Goal: Task Accomplishment & Management: Use online tool/utility

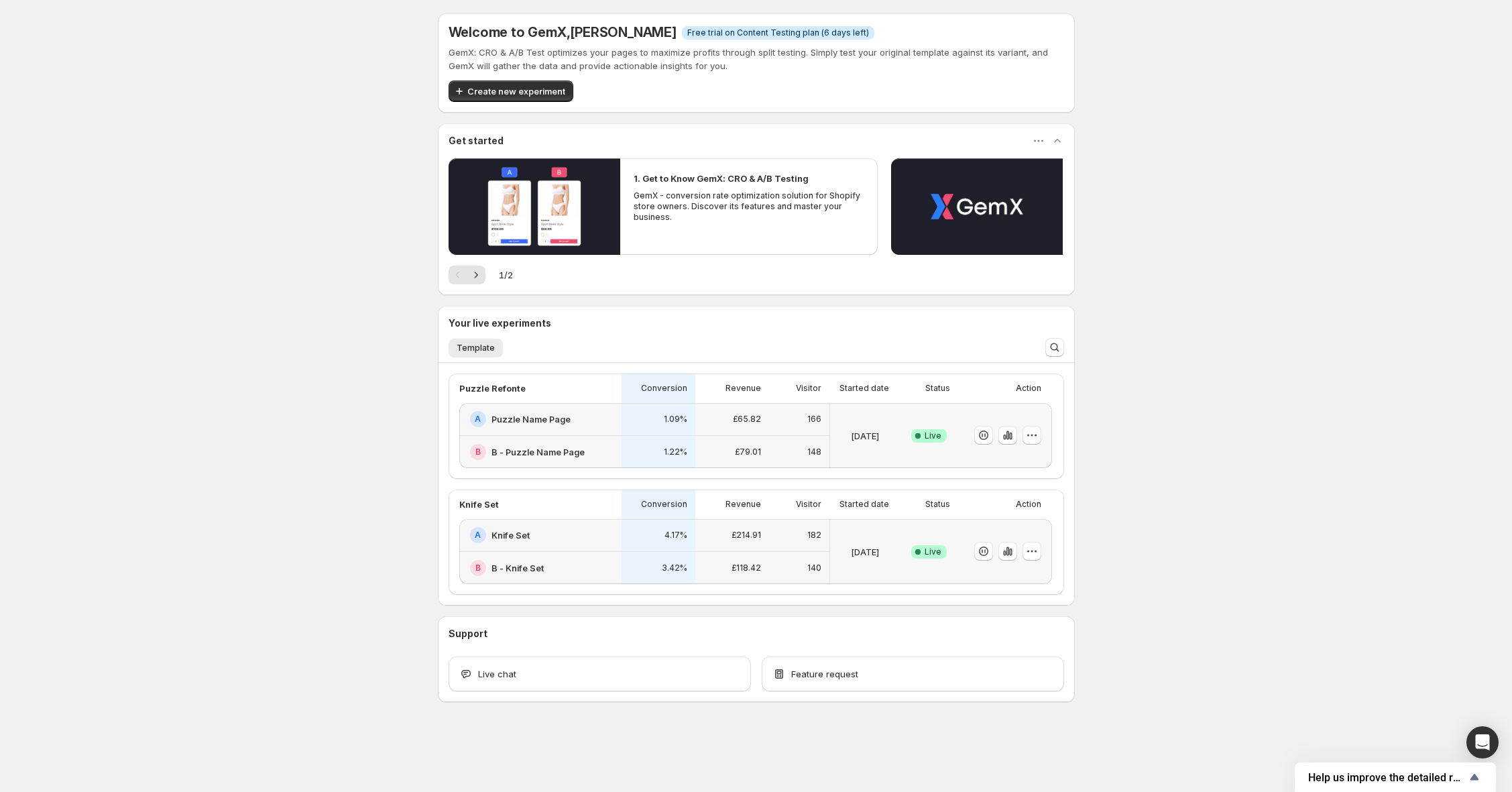
click at [916, 412] on div "Success Complete Live" at bounding box center [929, 436] width 42 height 49
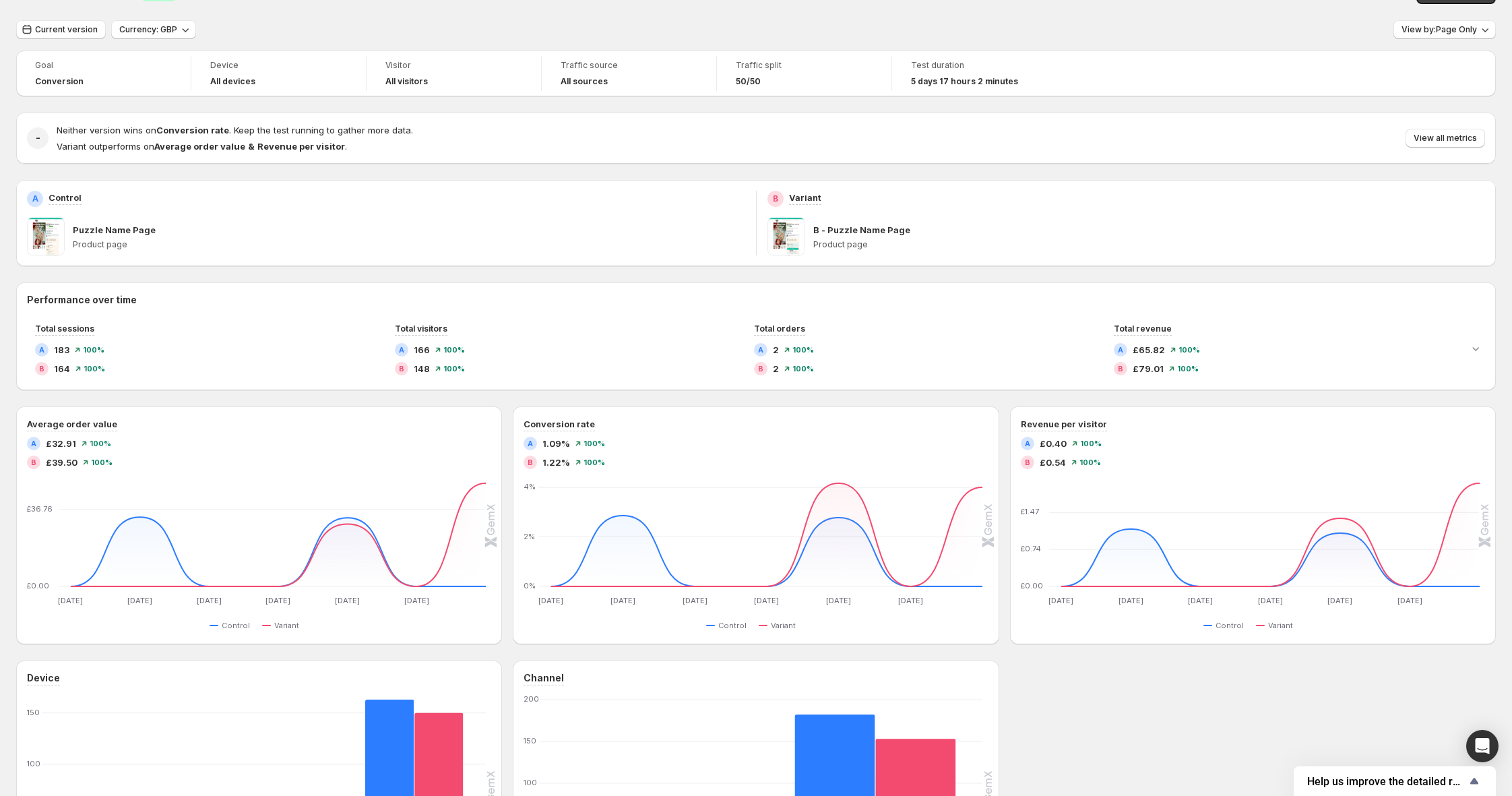
scroll to position [103, 0]
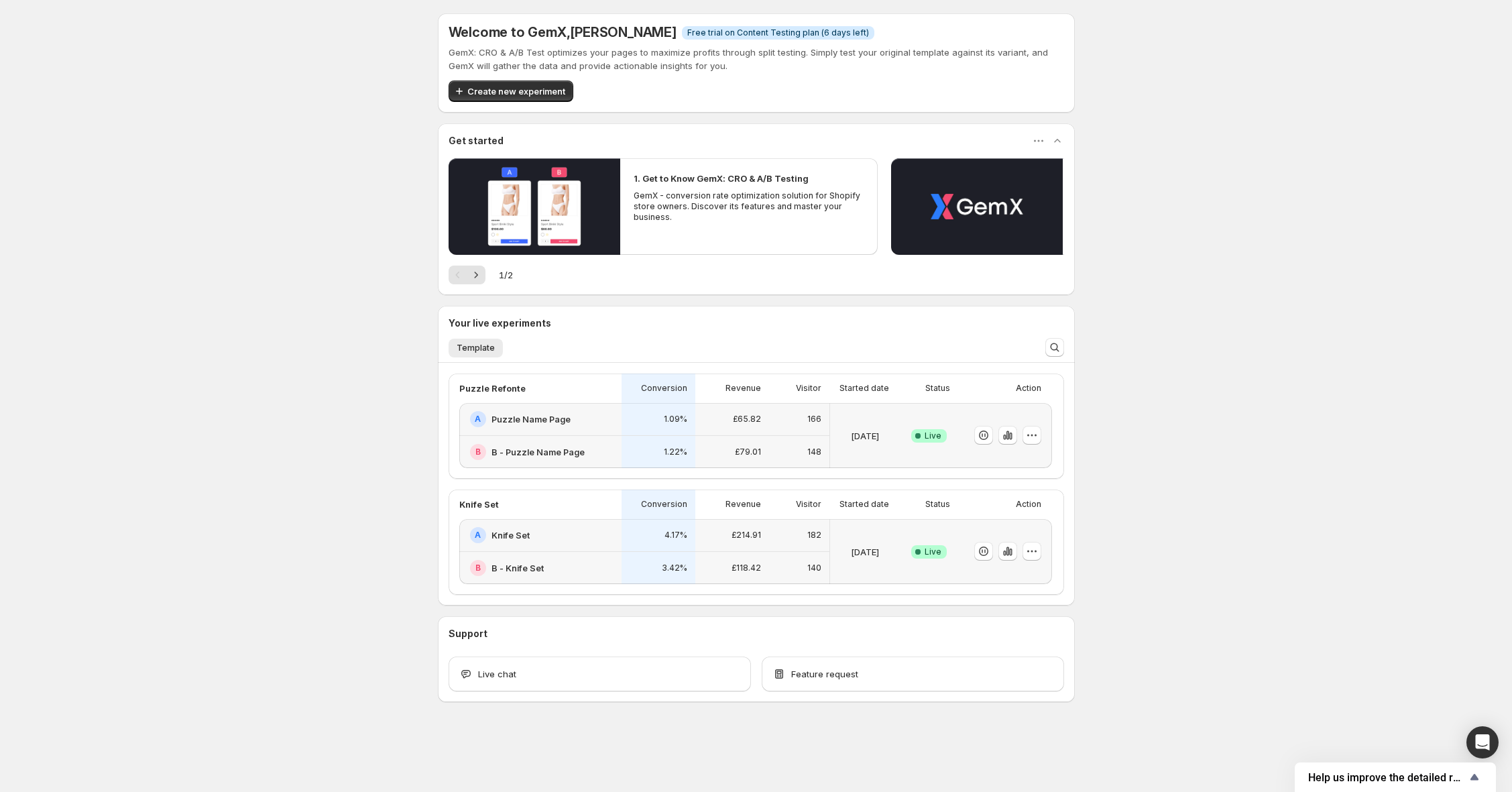
click at [562, 542] on div "A Knife Set" at bounding box center [542, 535] width 144 height 16
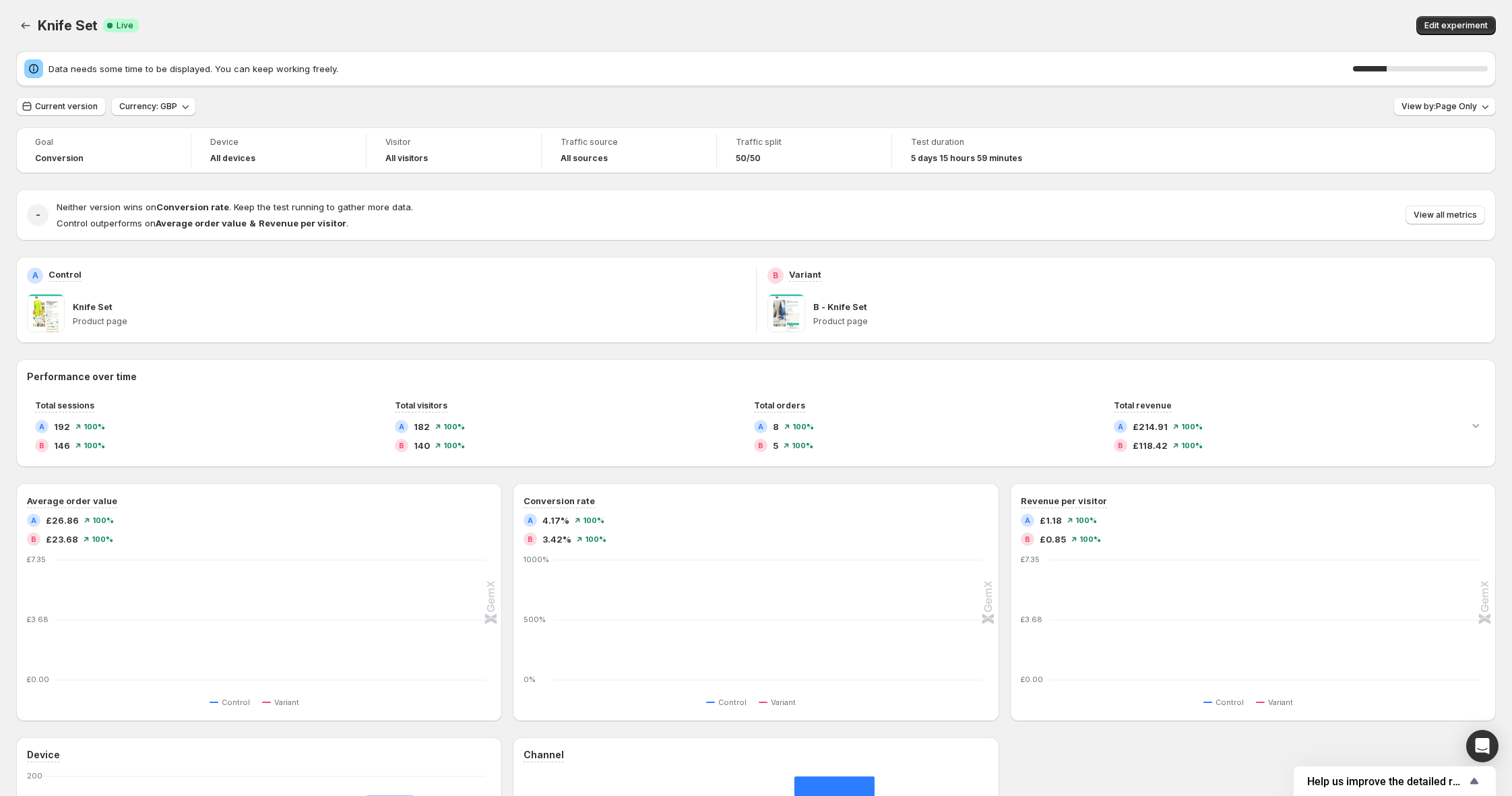
click at [649, 318] on p "Product page" at bounding box center [409, 321] width 672 height 11
click at [1448, 27] on span "Edit experiment" at bounding box center [1456, 26] width 63 height 11
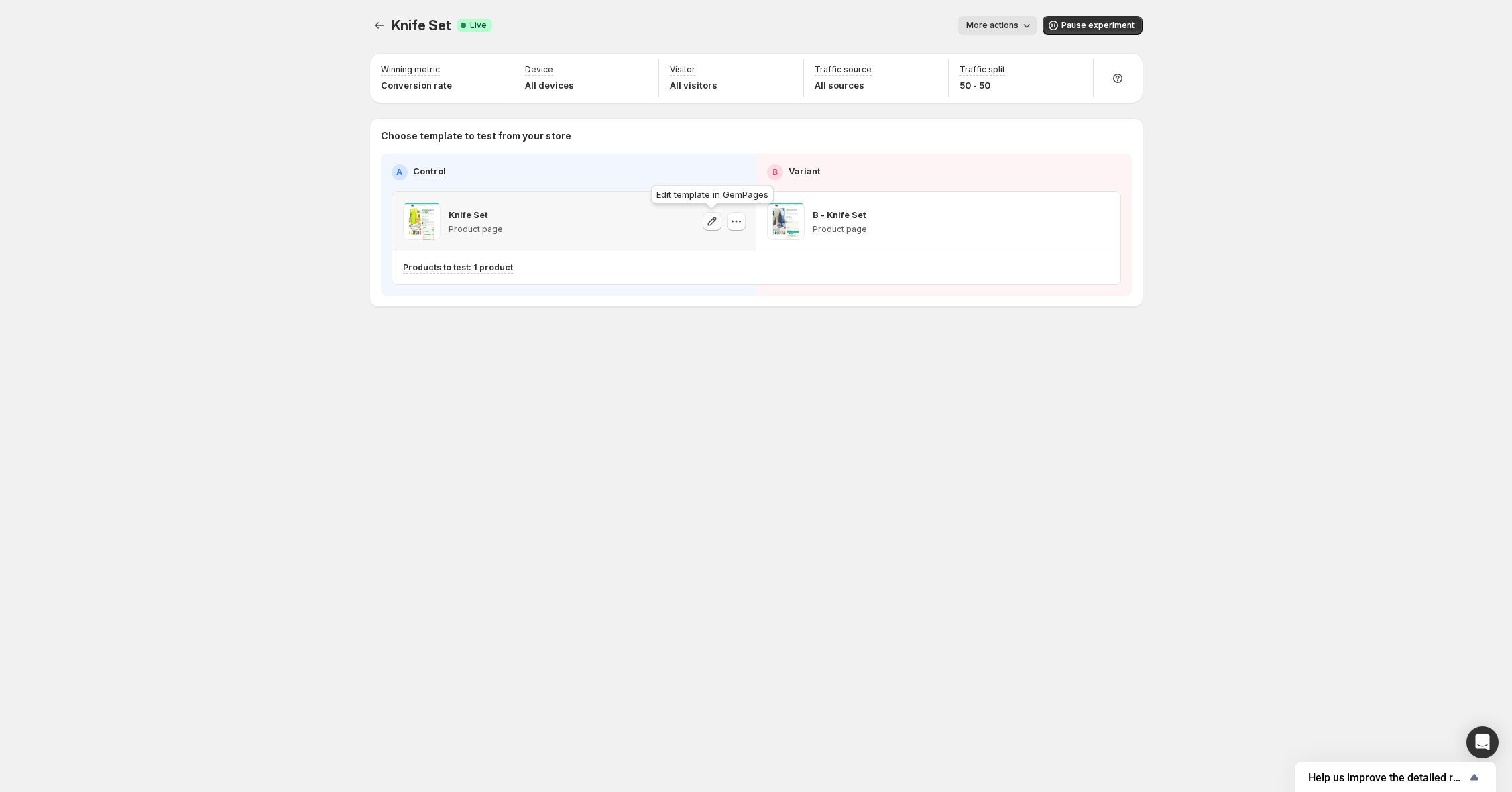
click at [711, 221] on icon "button" at bounding box center [712, 222] width 14 height 14
click at [1071, 222] on icon "button" at bounding box center [1076, 222] width 14 height 14
click at [1078, 222] on icon "button" at bounding box center [1076, 222] width 14 height 14
click at [1103, 222] on icon "button" at bounding box center [1101, 222] width 14 height 14
click at [999, 213] on div "B - Knife Set Product page" at bounding box center [938, 221] width 343 height 37
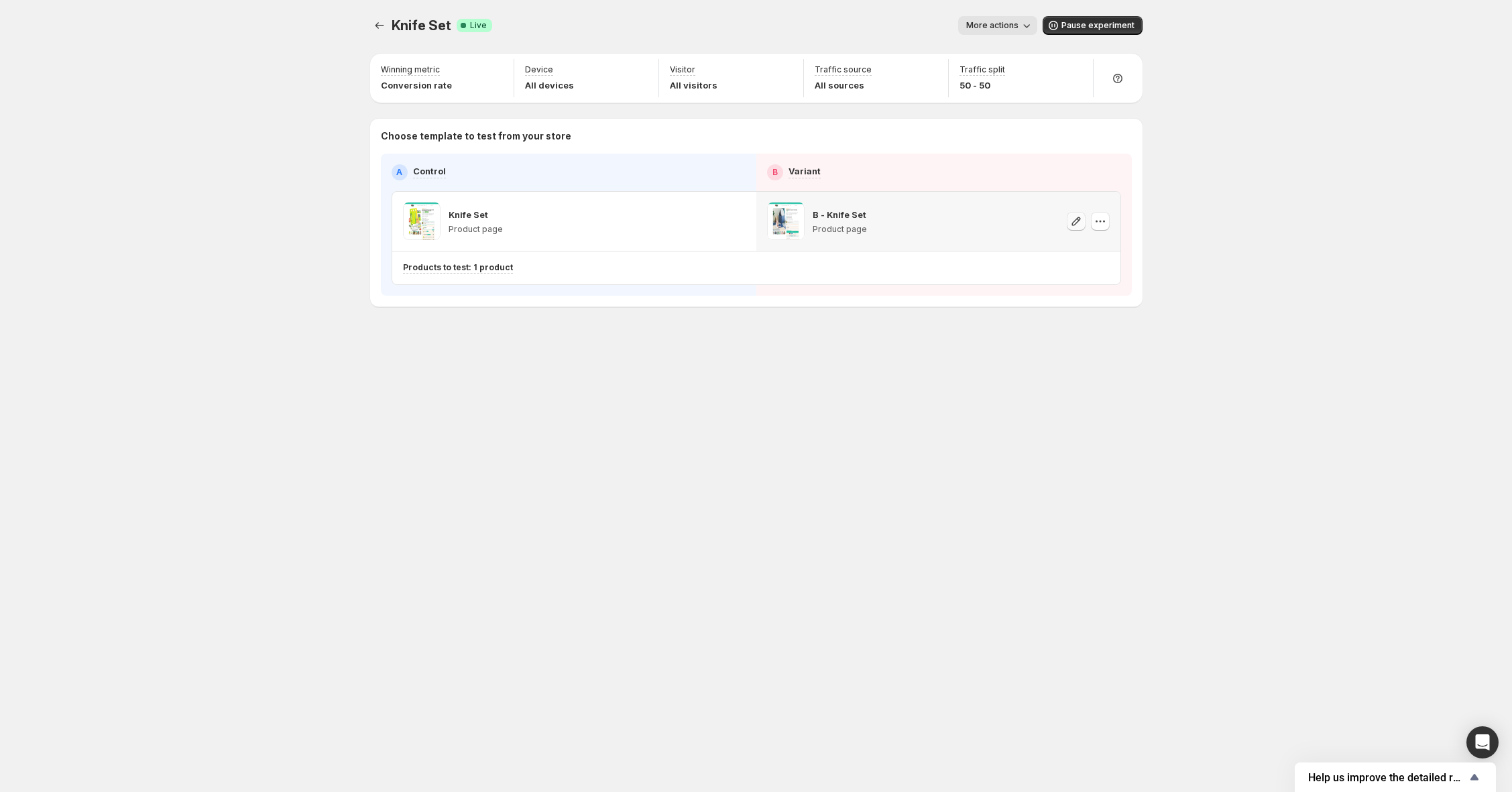
click at [1068, 218] on button "button" at bounding box center [1076, 222] width 19 height 19
click at [1072, 224] on icon "button" at bounding box center [1076, 221] width 9 height 9
click at [713, 217] on icon "button" at bounding box center [712, 222] width 14 height 14
click at [713, 219] on icon "button" at bounding box center [712, 222] width 14 height 14
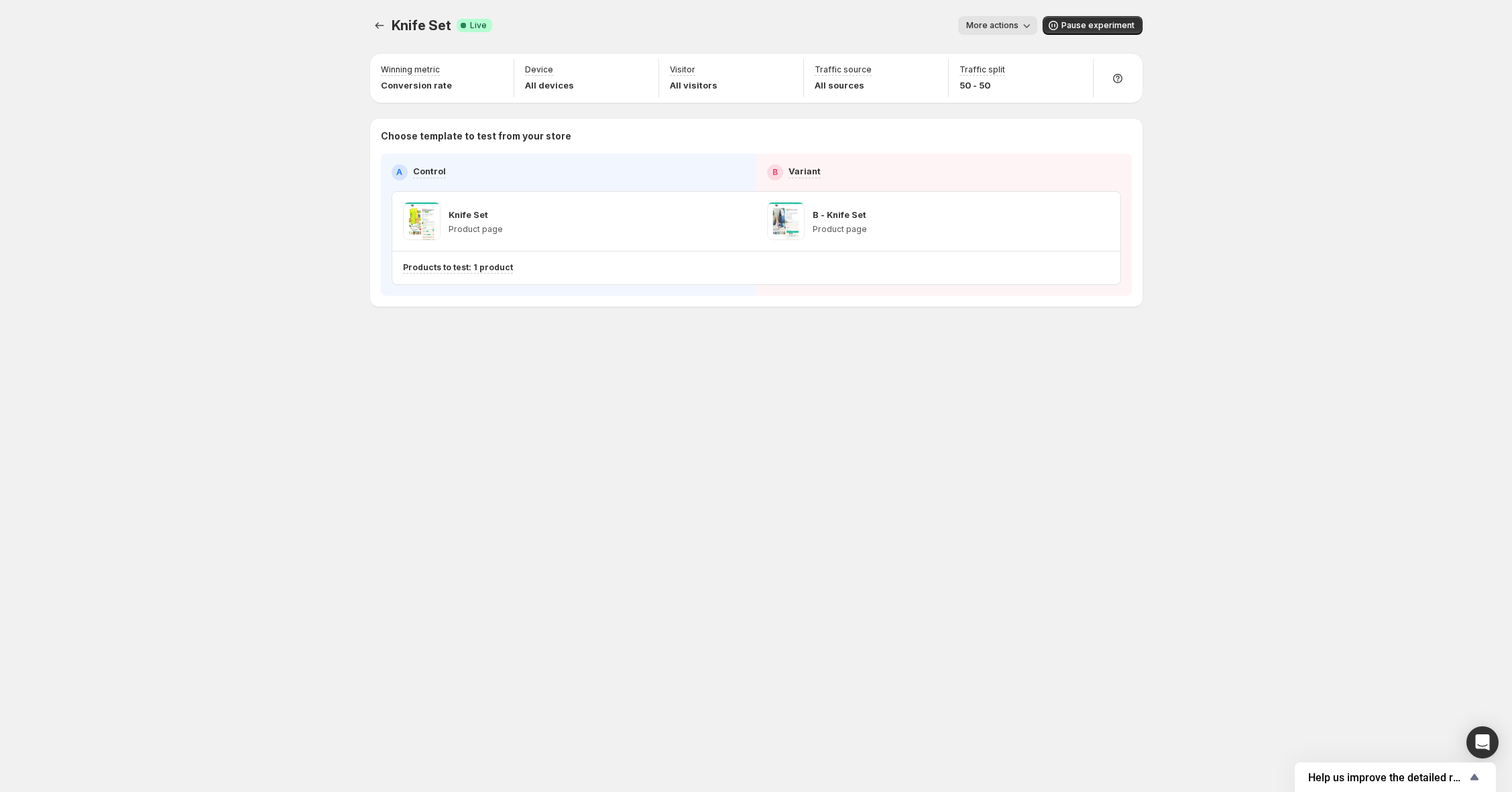
click at [114, 86] on div "Knife Set. This page is ready Knife Set Success Complete Live More actions More…" at bounding box center [756, 396] width 1512 height 792
click at [712, 217] on icon "button" at bounding box center [712, 222] width 14 height 14
click at [714, 224] on icon "button" at bounding box center [712, 222] width 14 height 14
click at [709, 222] on icon "button" at bounding box center [712, 221] width 9 height 9
click at [1074, 227] on icon "button" at bounding box center [1076, 222] width 14 height 14
